Goal: Transaction & Acquisition: Purchase product/service

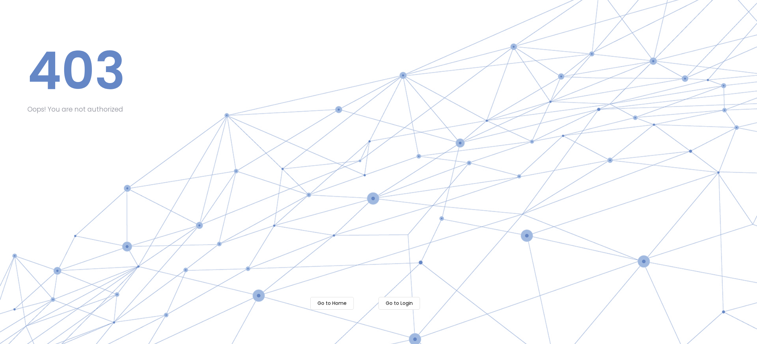
click at [338, 303] on m-button "Go to Home" at bounding box center [332, 303] width 44 height 13
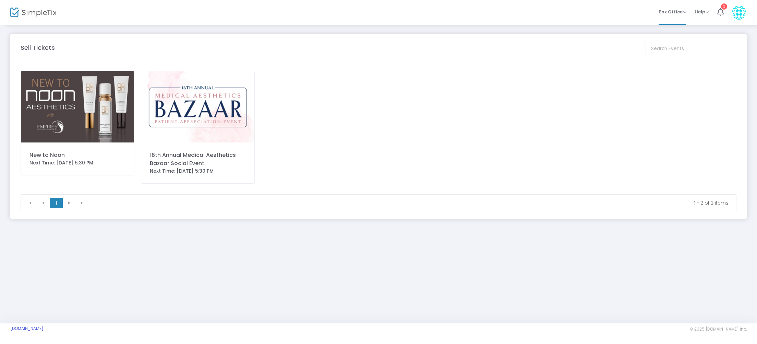
click at [66, 109] on img at bounding box center [77, 106] width 113 height 71
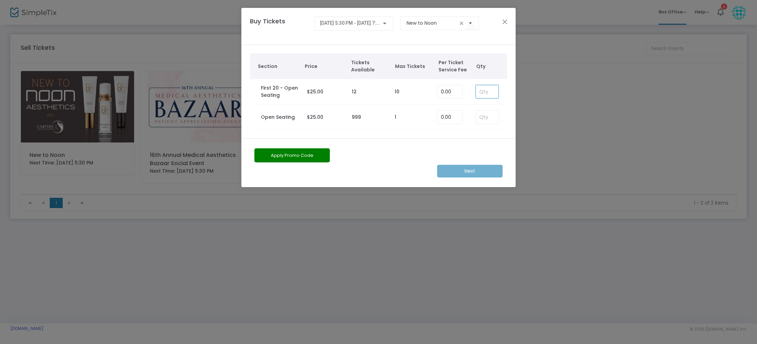
click at [483, 92] on input at bounding box center [487, 91] width 23 height 13
type input "4"
click at [479, 168] on m-button "Next" at bounding box center [469, 171] width 65 height 13
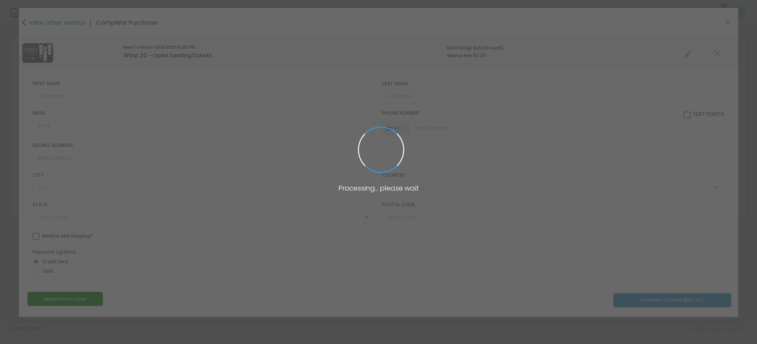
type input "United States"
type input "California"
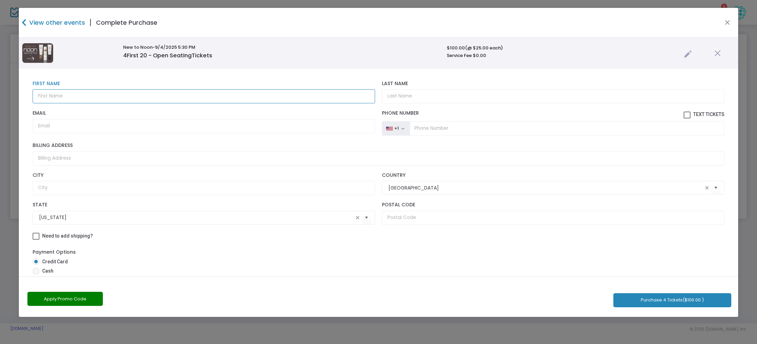
click at [45, 95] on input "text" at bounding box center [204, 96] width 342 height 14
type input "Janice"
type input "Davenport"
drag, startPoint x: 41, startPoint y: 126, endPoint x: 36, endPoint y: 127, distance: 4.7
click at [39, 127] on input "Email" at bounding box center [204, 126] width 342 height 14
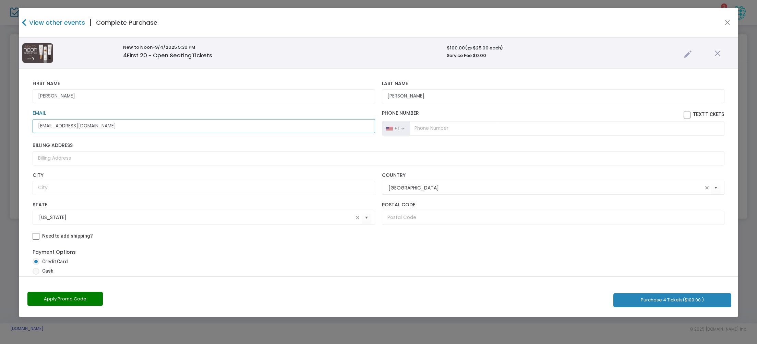
type input "jjjjport48@gmail.com"
click at [420, 131] on input "tel" at bounding box center [567, 128] width 314 height 14
type input "(661) 203-3233"
click at [41, 156] on input "Billing Address" at bounding box center [379, 158] width 692 height 14
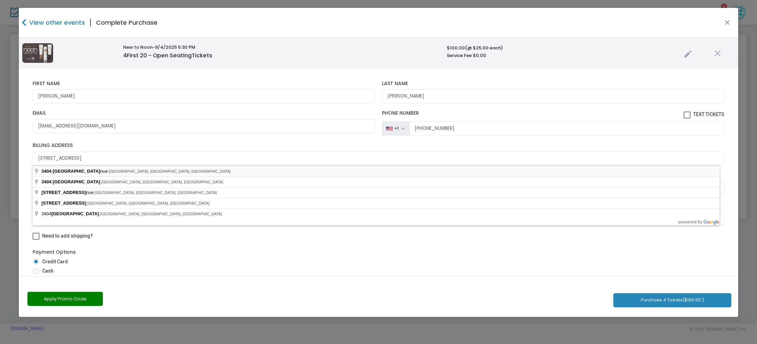
type input "3404 Eisenhower Avenue"
type input "Bakersfield"
type input "93309"
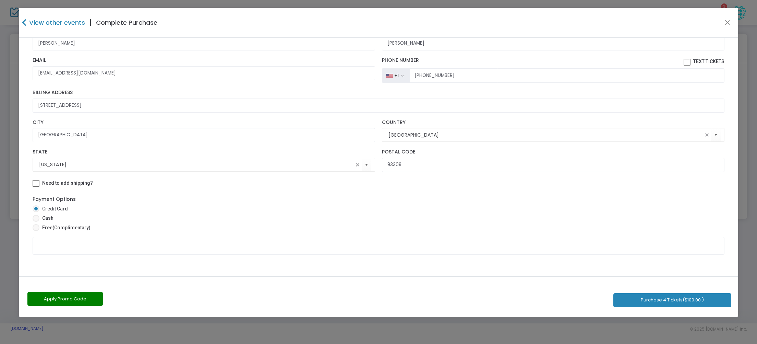
scroll to position [55, 0]
click at [667, 300] on button "Purchase 4 Tickets ($100.00 )" at bounding box center [672, 300] width 118 height 14
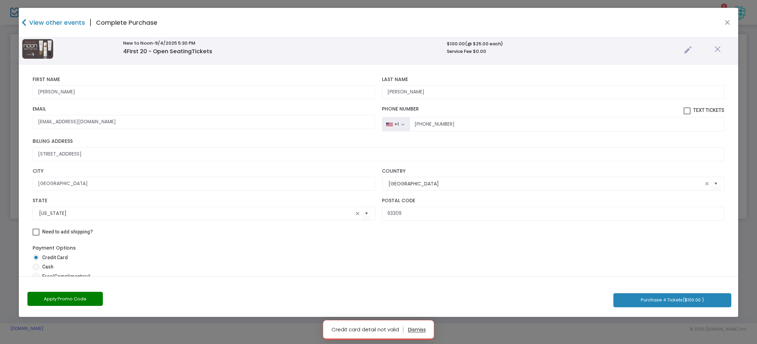
scroll to position [0, 0]
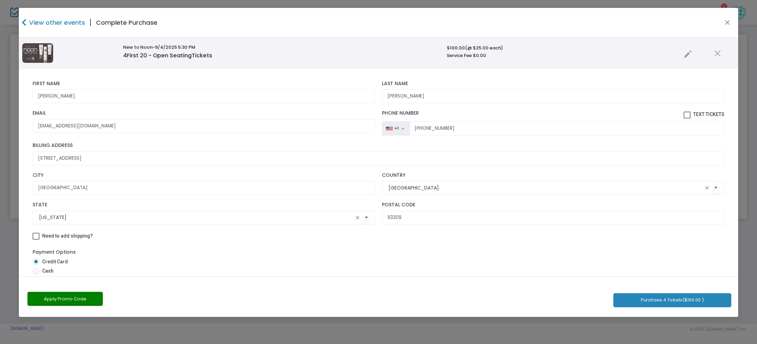
click at [24, 23] on icon at bounding box center [24, 23] width 5 height 8
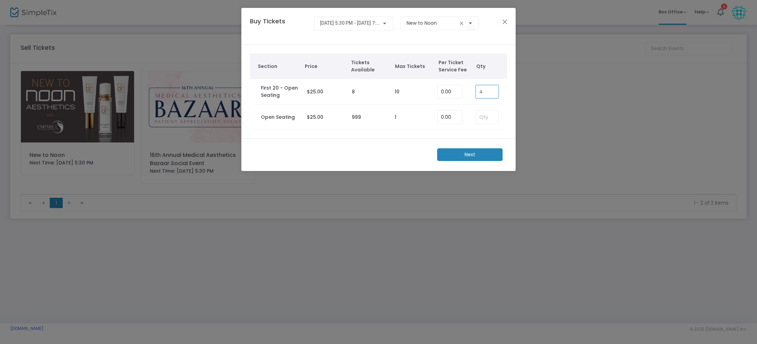
click at [485, 91] on input "4" at bounding box center [487, 91] width 23 height 13
drag, startPoint x: 483, startPoint y: 92, endPoint x: 479, endPoint y: 91, distance: 3.4
click at [479, 91] on input "4" at bounding box center [487, 91] width 23 height 13
type input "1"
click at [477, 152] on m-button "Next" at bounding box center [469, 154] width 65 height 13
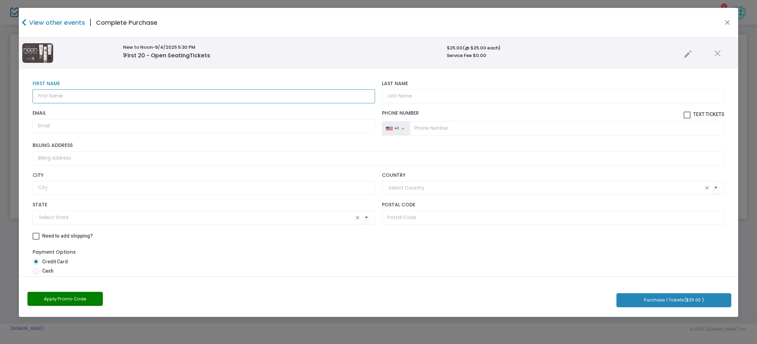
click at [49, 100] on input "text" at bounding box center [204, 96] width 342 height 14
type input "Janice"
click at [395, 96] on input "Last Name" at bounding box center [553, 96] width 342 height 14
